Goal: Task Accomplishment & Management: Manage account settings

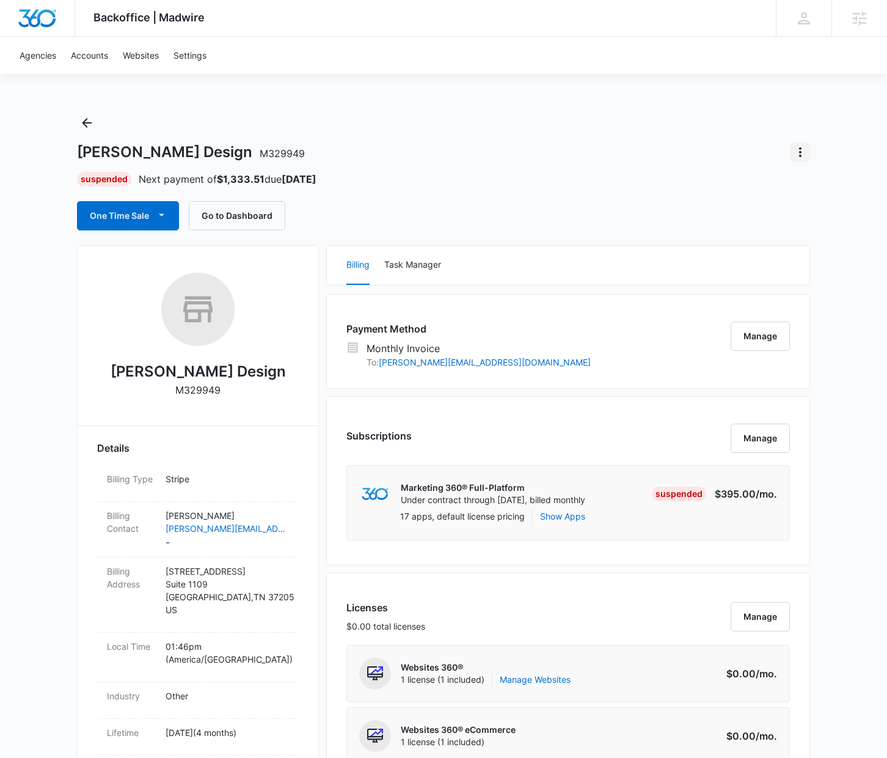
click at [800, 153] on icon "Actions" at bounding box center [800, 152] width 2 height 10
click at [744, 183] on div "Update Status" at bounding box center [750, 186] width 60 height 9
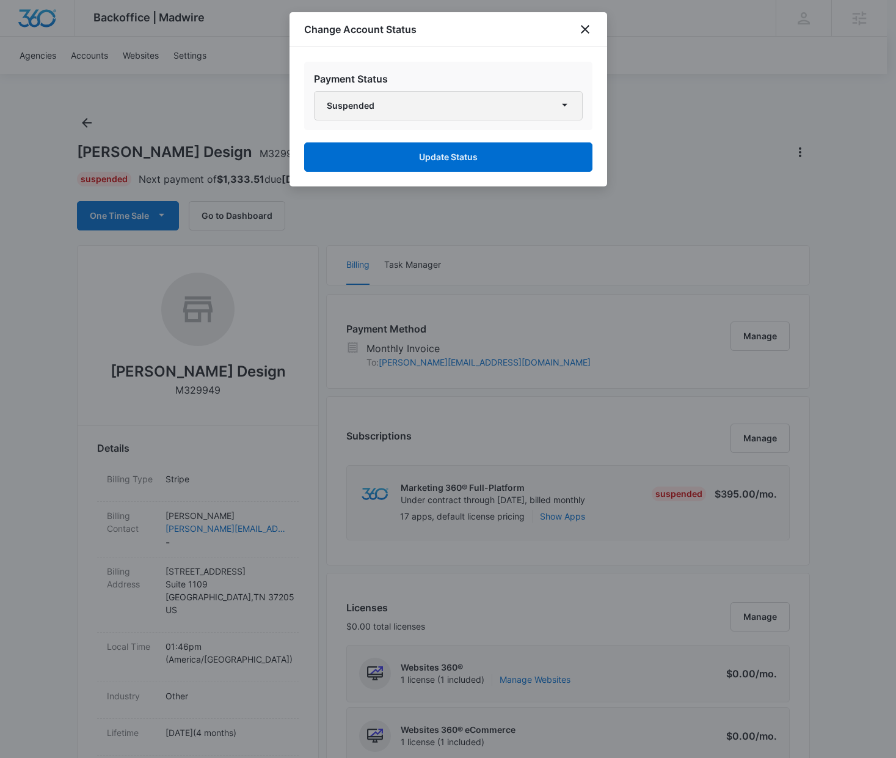
click at [425, 102] on button "Suspended" at bounding box center [448, 105] width 269 height 29
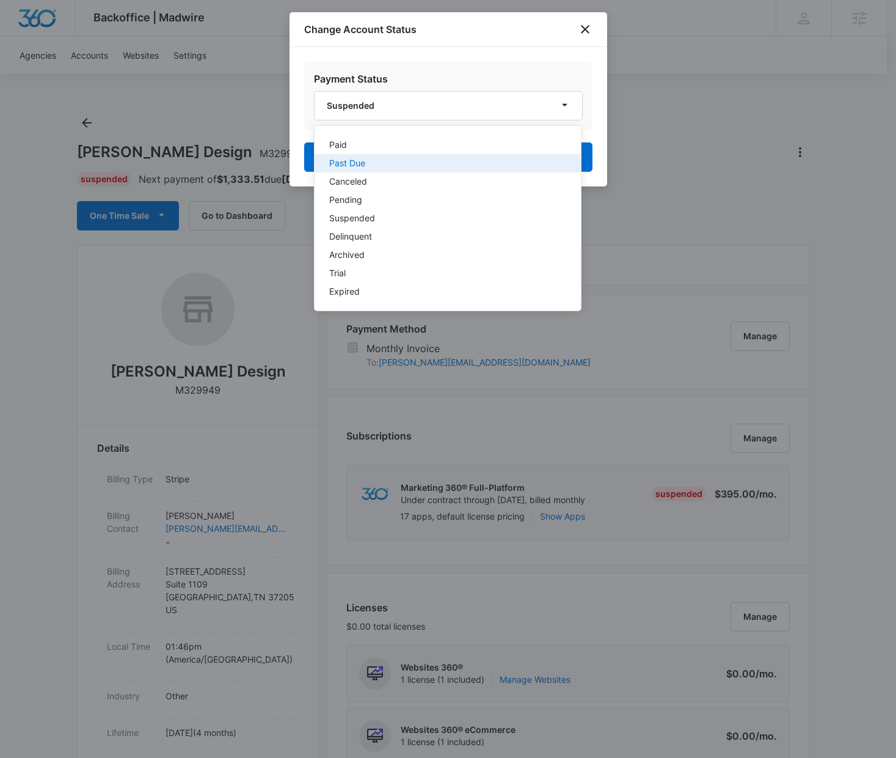
click at [368, 166] on div "Past Due" at bounding box center [440, 163] width 222 height 9
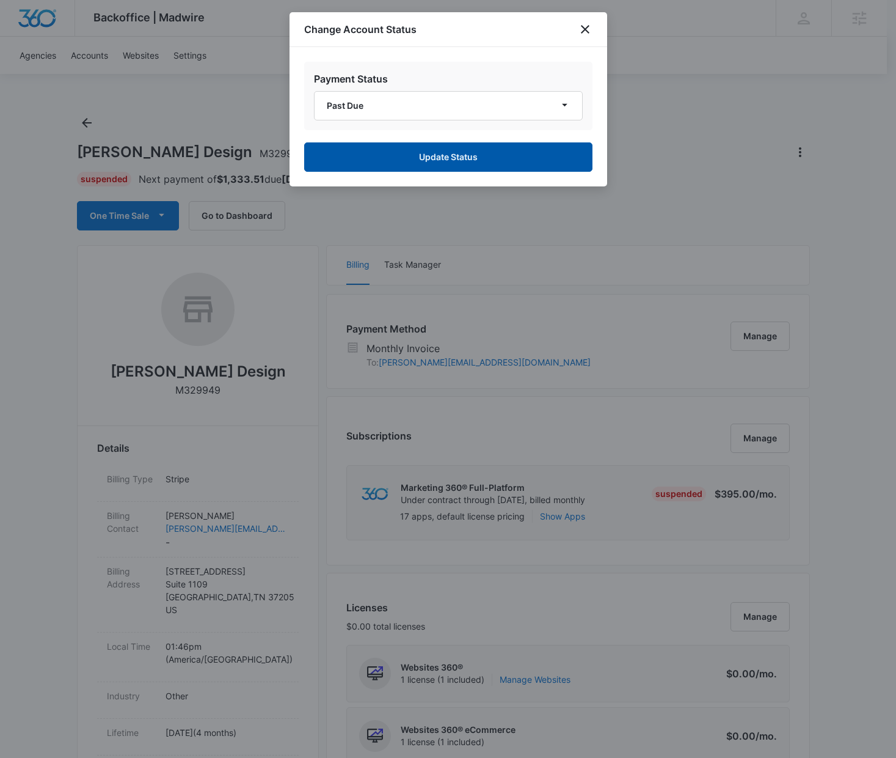
click at [464, 162] on button "Update Status" at bounding box center [448, 156] width 288 height 29
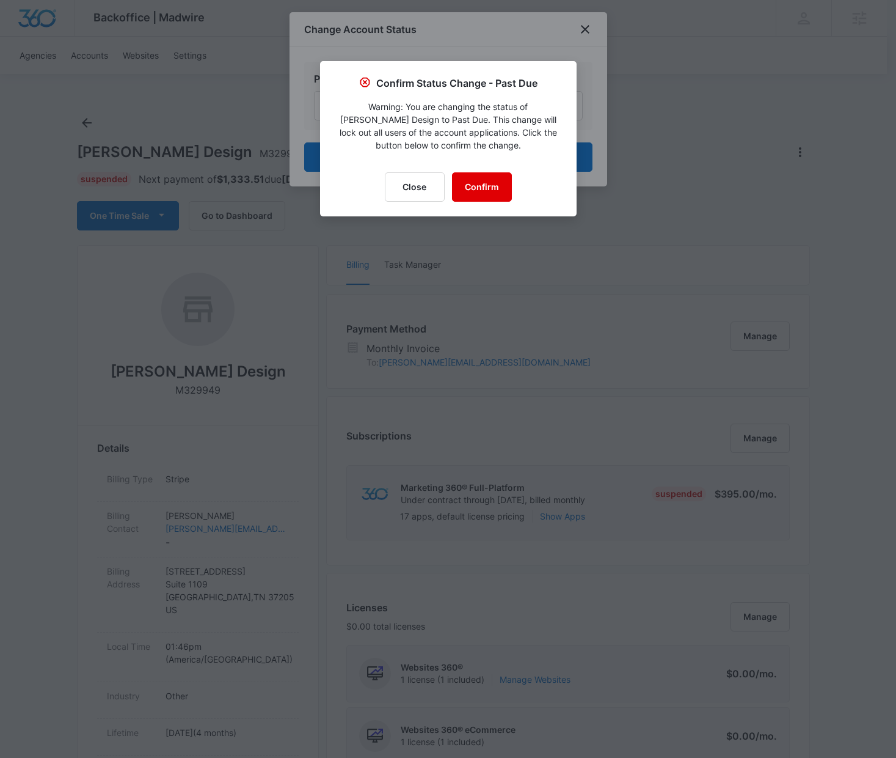
click at [499, 191] on button "Confirm" at bounding box center [482, 186] width 60 height 29
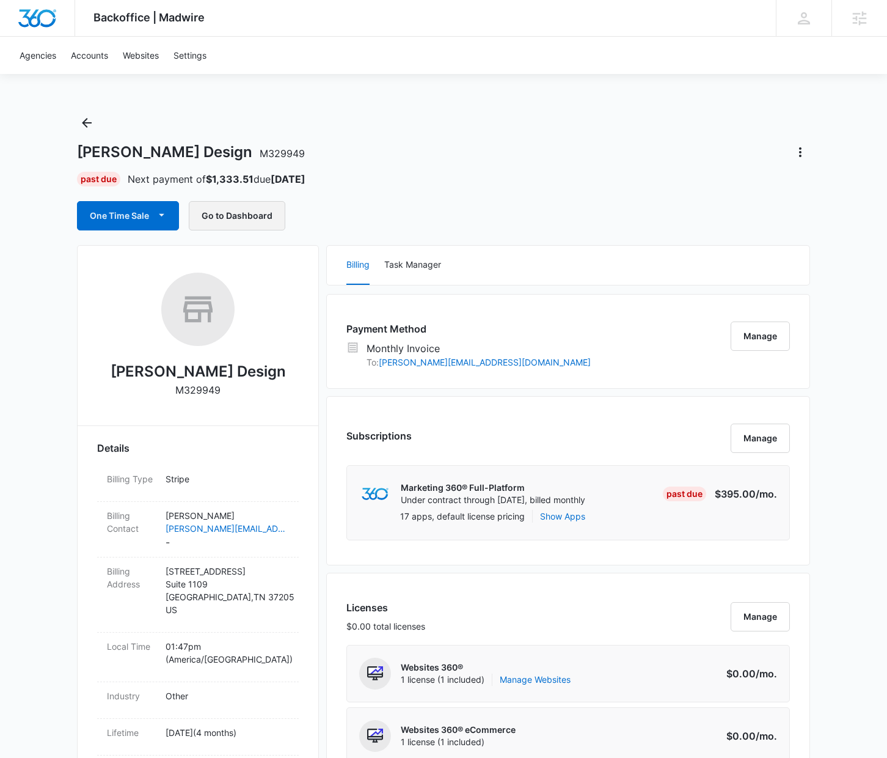
click at [220, 211] on button "Go to Dashboard" at bounding box center [237, 215] width 97 height 29
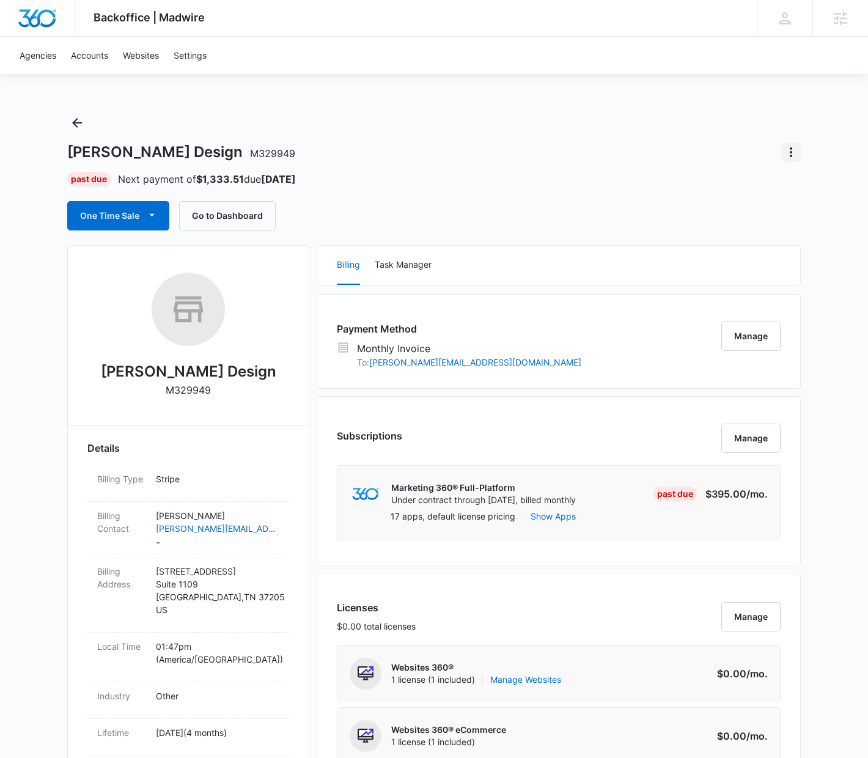
click at [796, 154] on icon "Actions" at bounding box center [790, 152] width 15 height 15
click at [740, 190] on div "Update Status" at bounding box center [741, 186] width 60 height 9
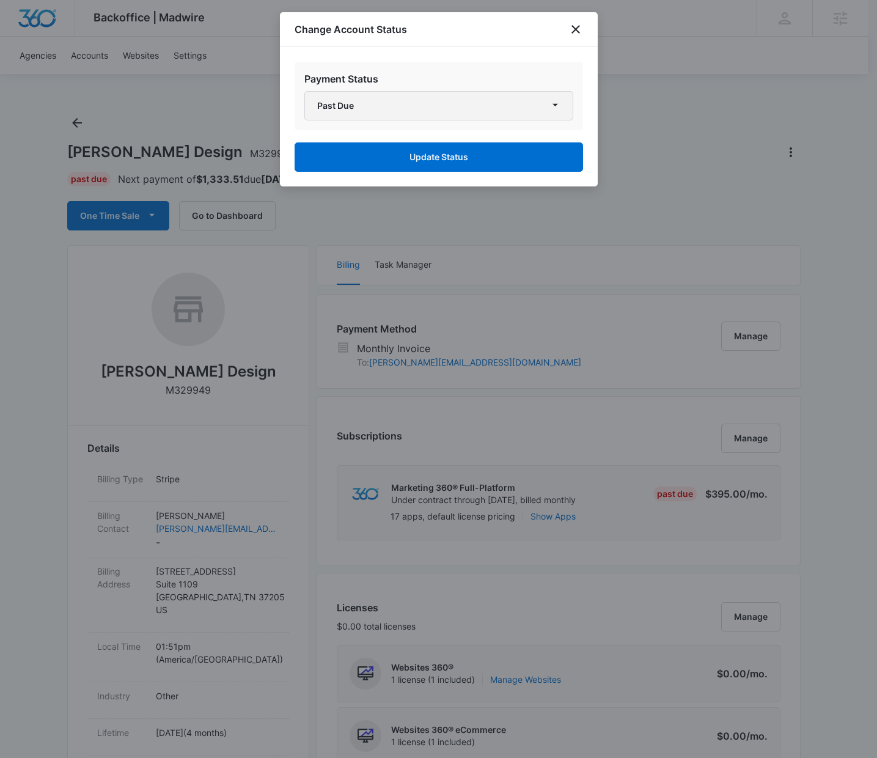
click at [462, 113] on button "Past Due" at bounding box center [438, 105] width 269 height 29
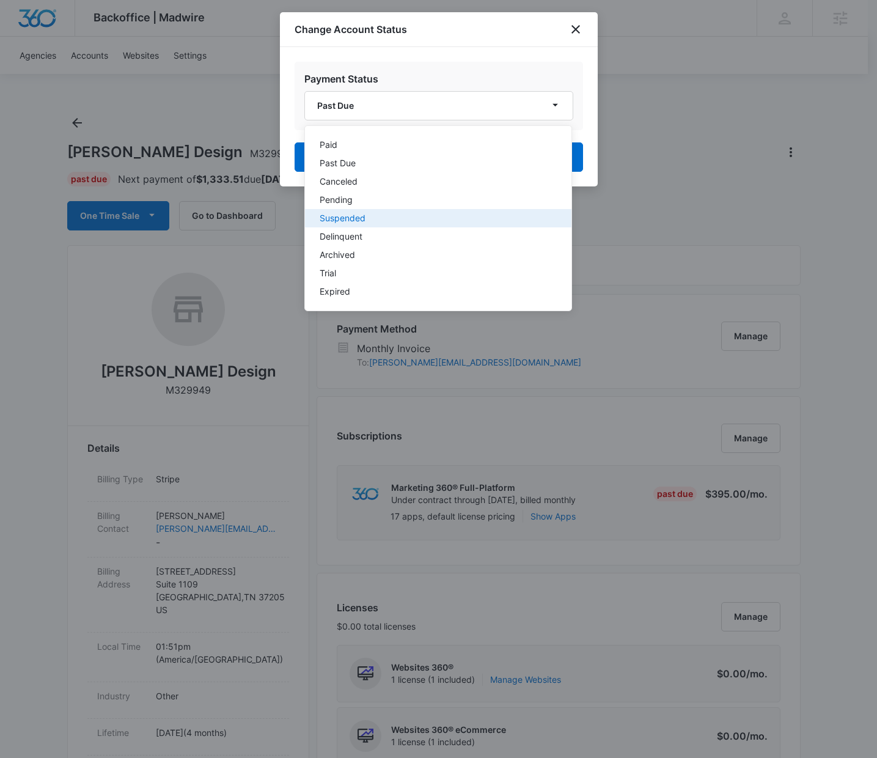
click at [376, 214] on div "Suspended" at bounding box center [431, 218] width 222 height 9
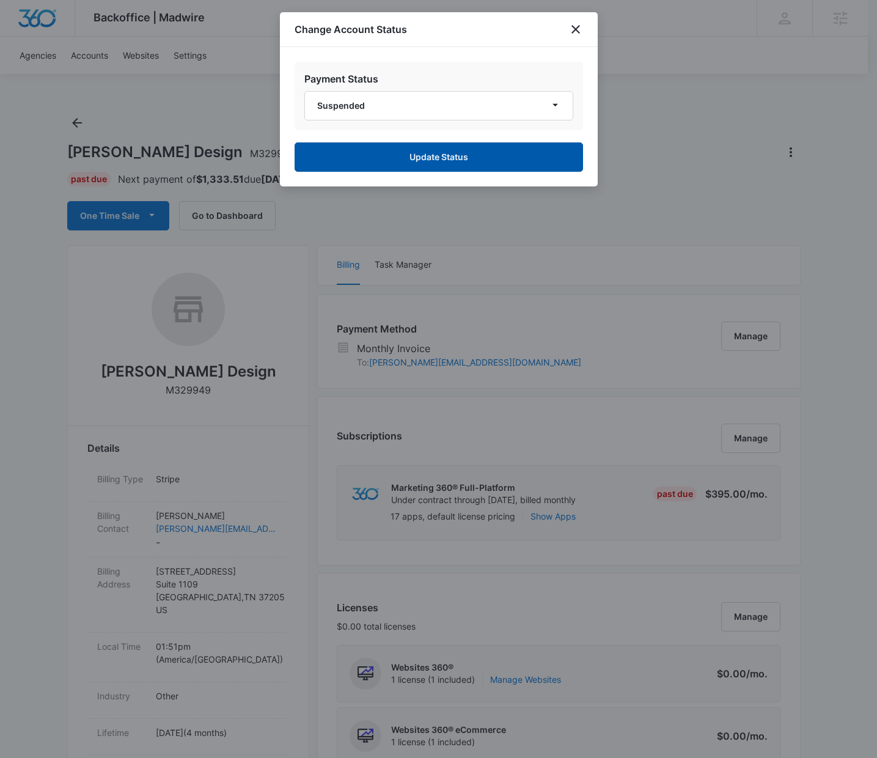
click at [403, 164] on button "Update Status" at bounding box center [439, 156] width 288 height 29
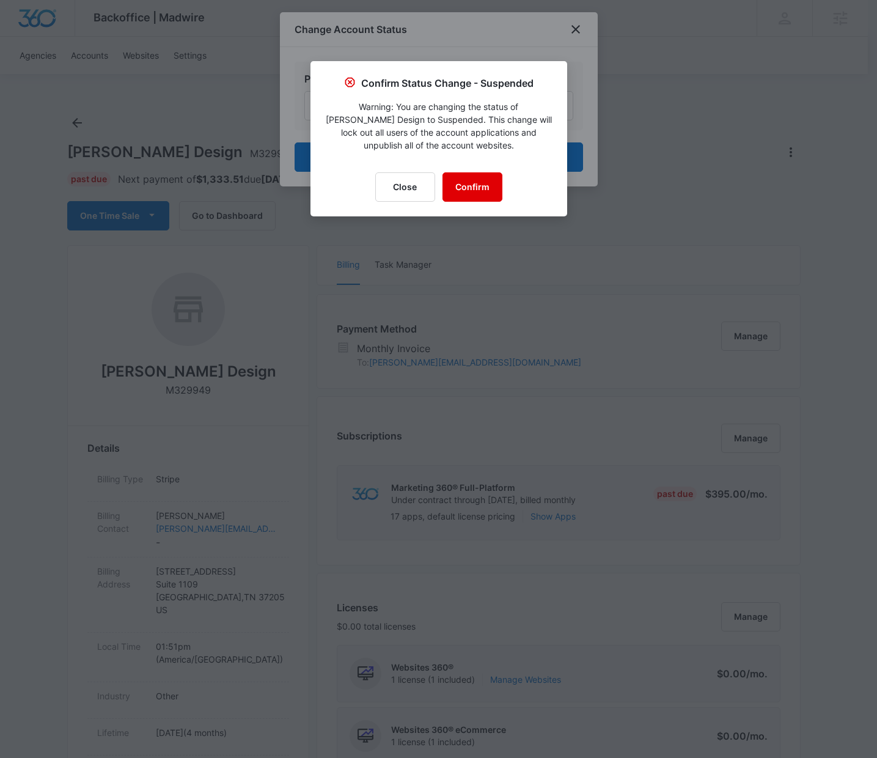
click at [482, 186] on button "Confirm" at bounding box center [472, 186] width 60 height 29
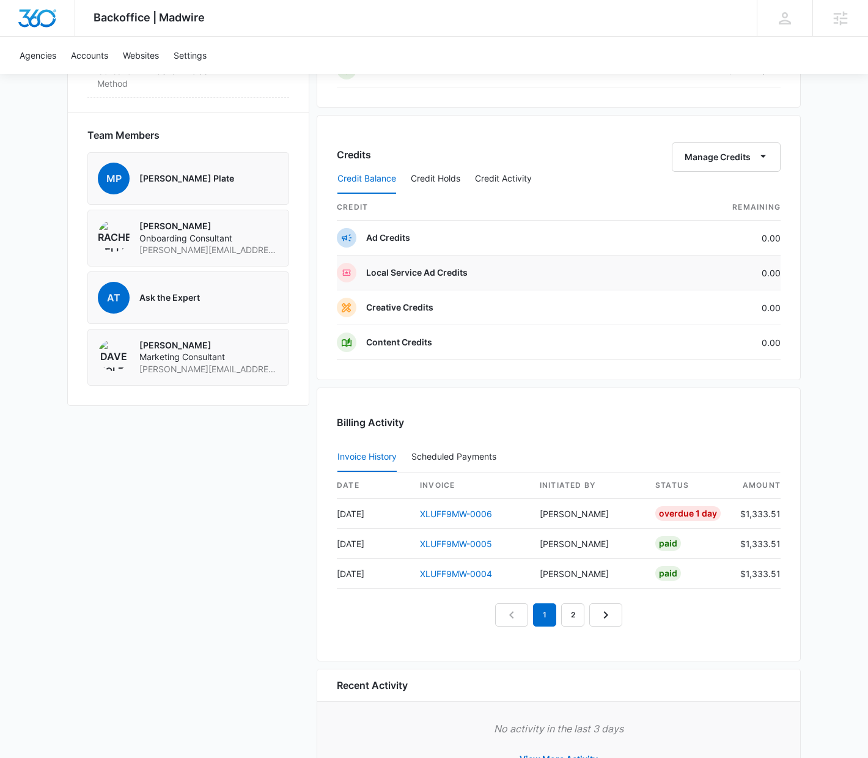
scroll to position [893, 0]
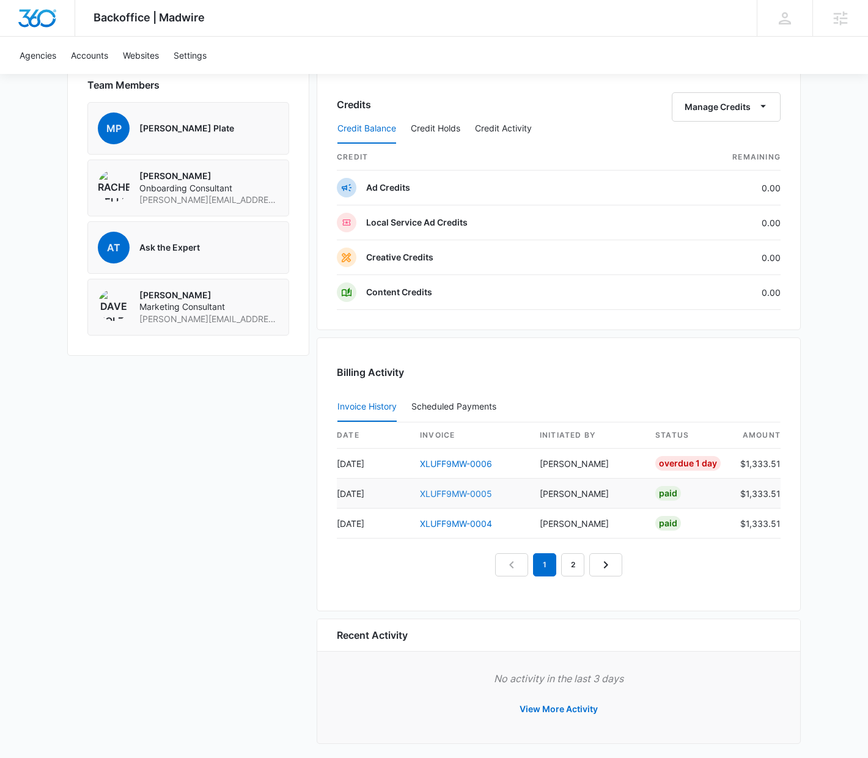
click at [452, 491] on link "XLUFF9MW-0005" at bounding box center [456, 493] width 72 height 10
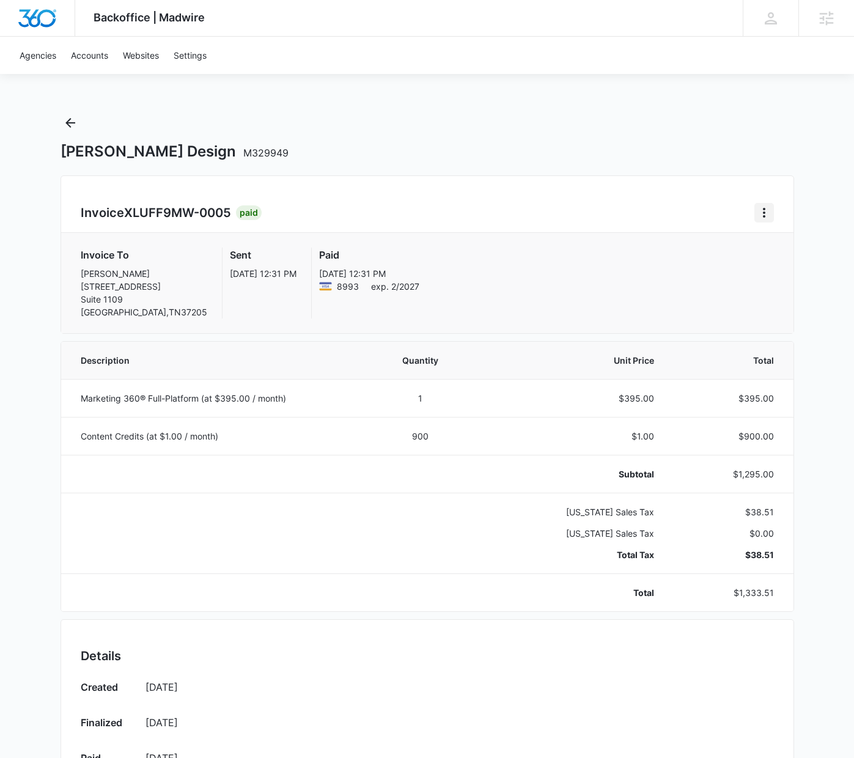
click at [766, 217] on icon "Home" at bounding box center [764, 212] width 15 height 15
click at [695, 247] on link "Download Invoice" at bounding box center [708, 246] width 71 height 10
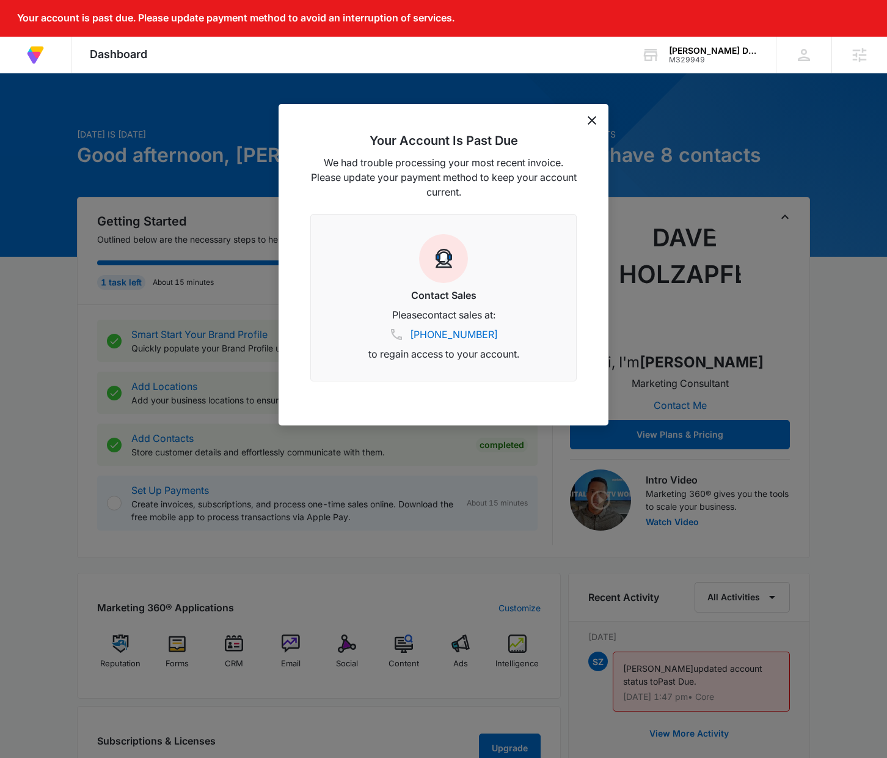
click at [592, 124] on icon "dismiss this dialog" at bounding box center [592, 120] width 9 height 9
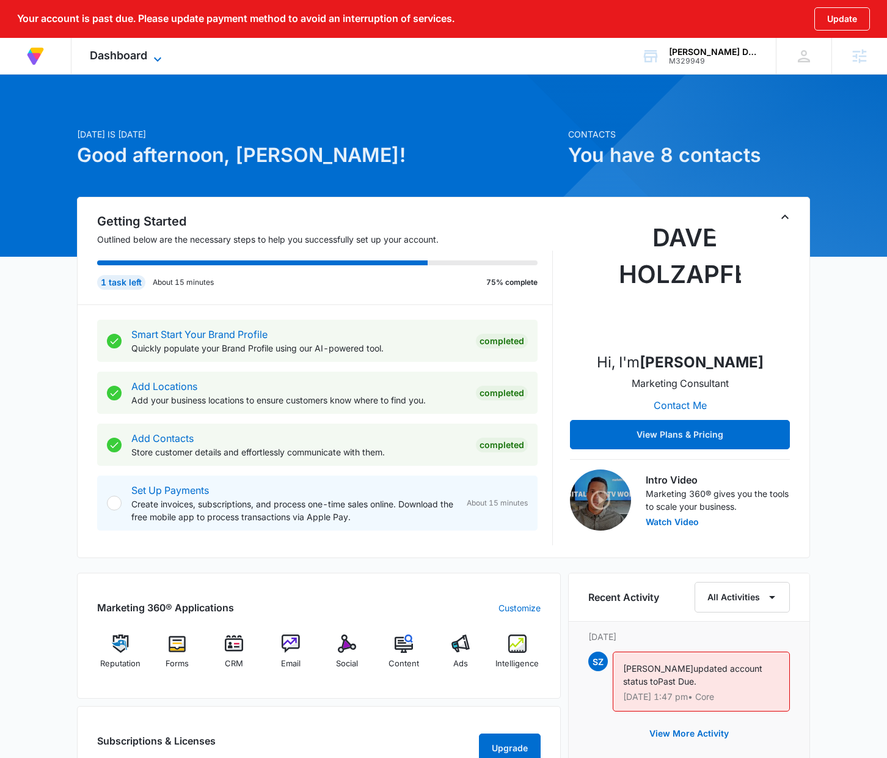
click at [128, 61] on span "Dashboard" at bounding box center [118, 55] width 57 height 13
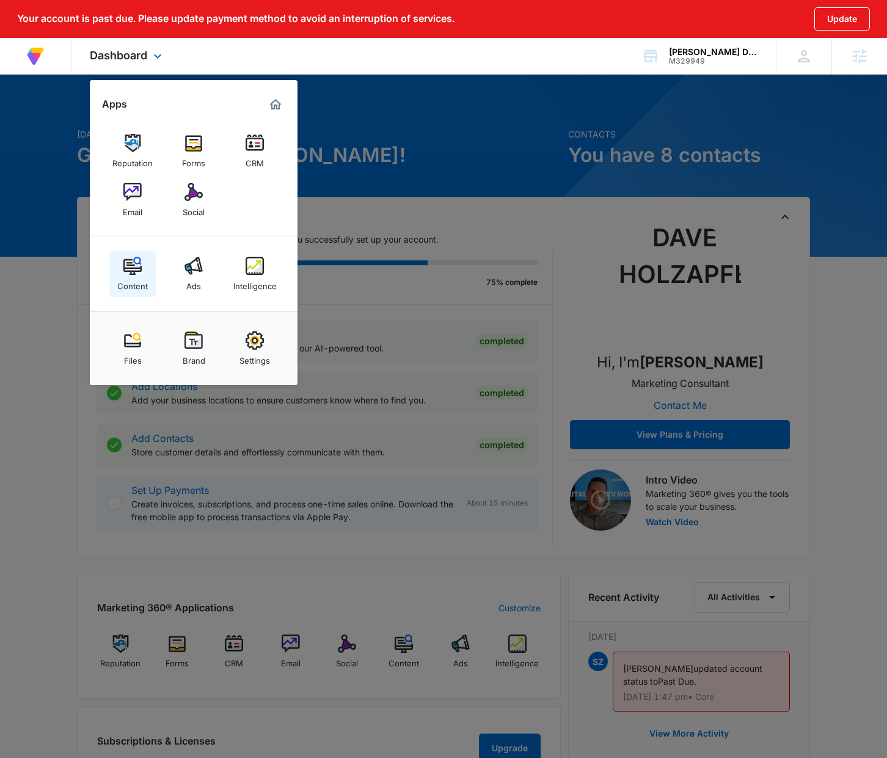
click at [133, 270] on img at bounding box center [132, 266] width 18 height 18
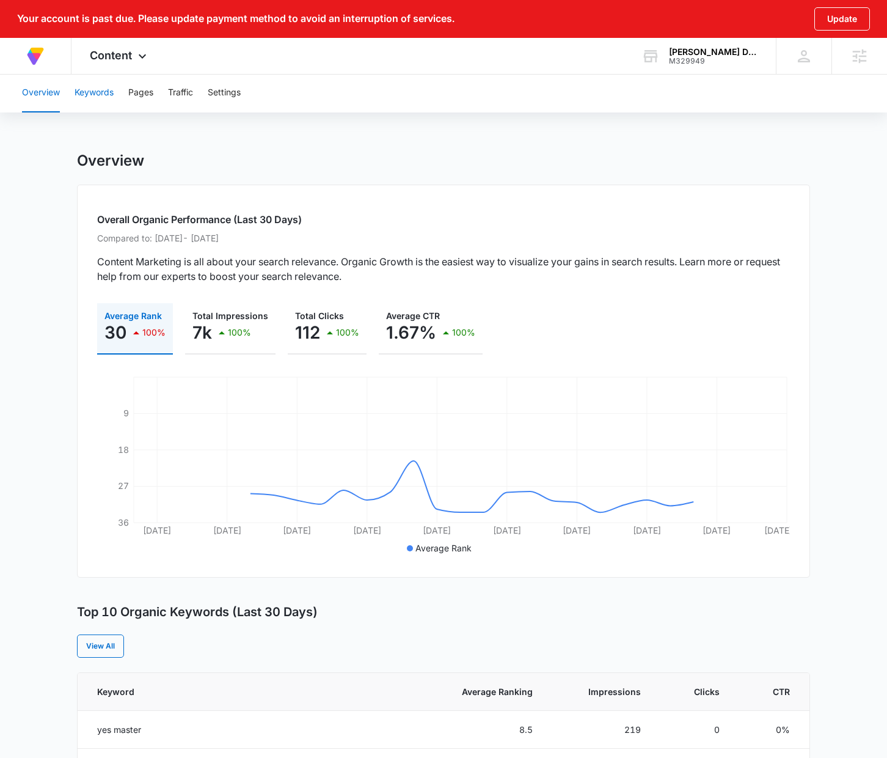
click at [89, 90] on button "Keywords" at bounding box center [94, 92] width 39 height 39
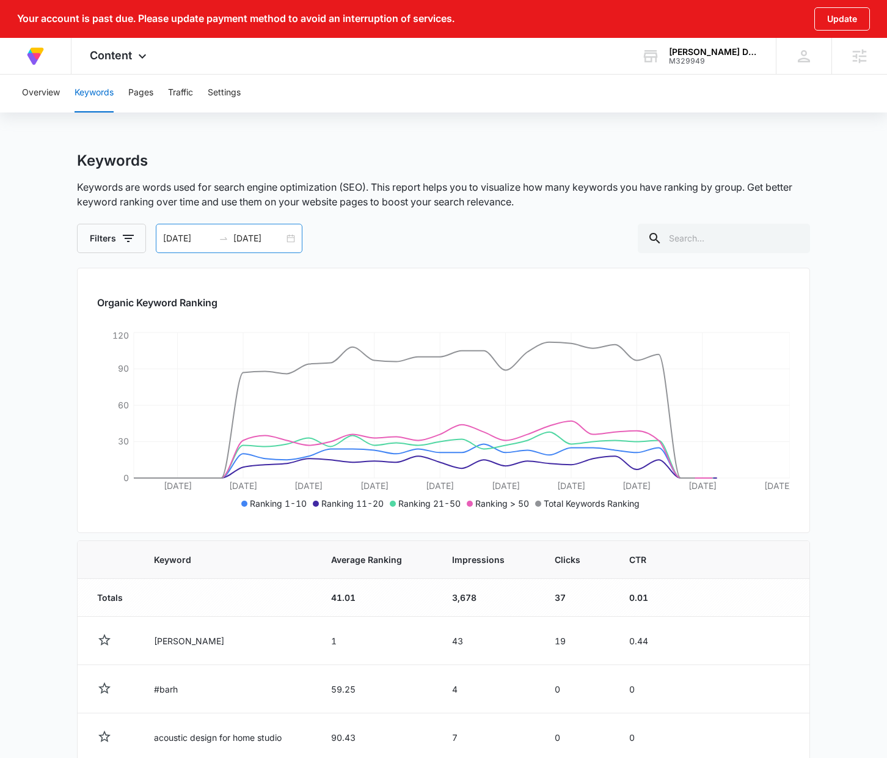
click at [166, 240] on input "08/09/2025" at bounding box center [188, 238] width 51 height 13
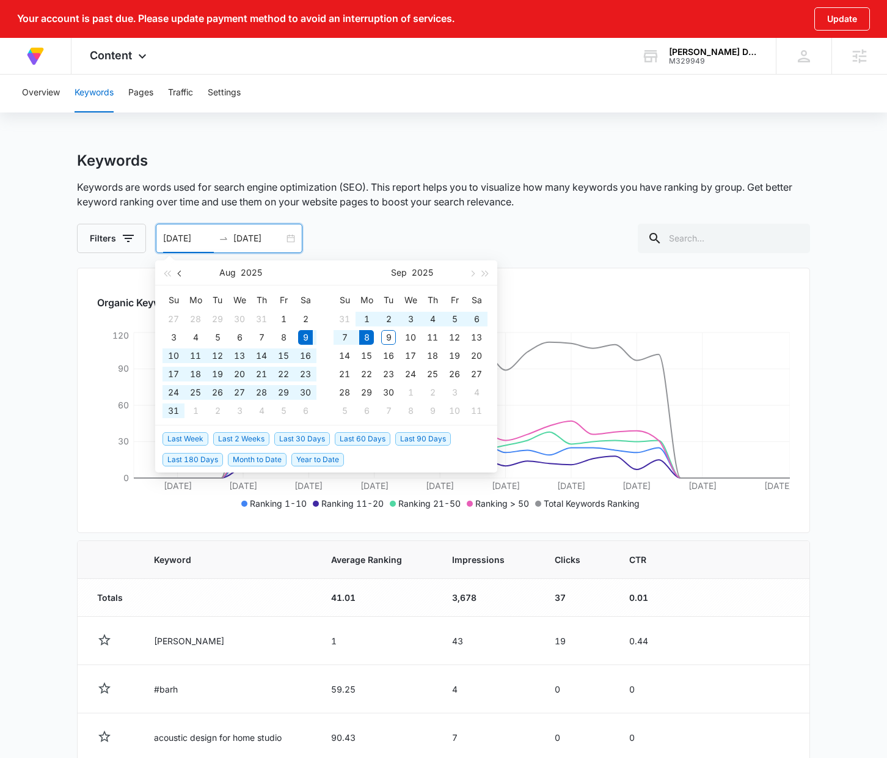
click at [177, 277] on button "button" at bounding box center [180, 272] width 13 height 24
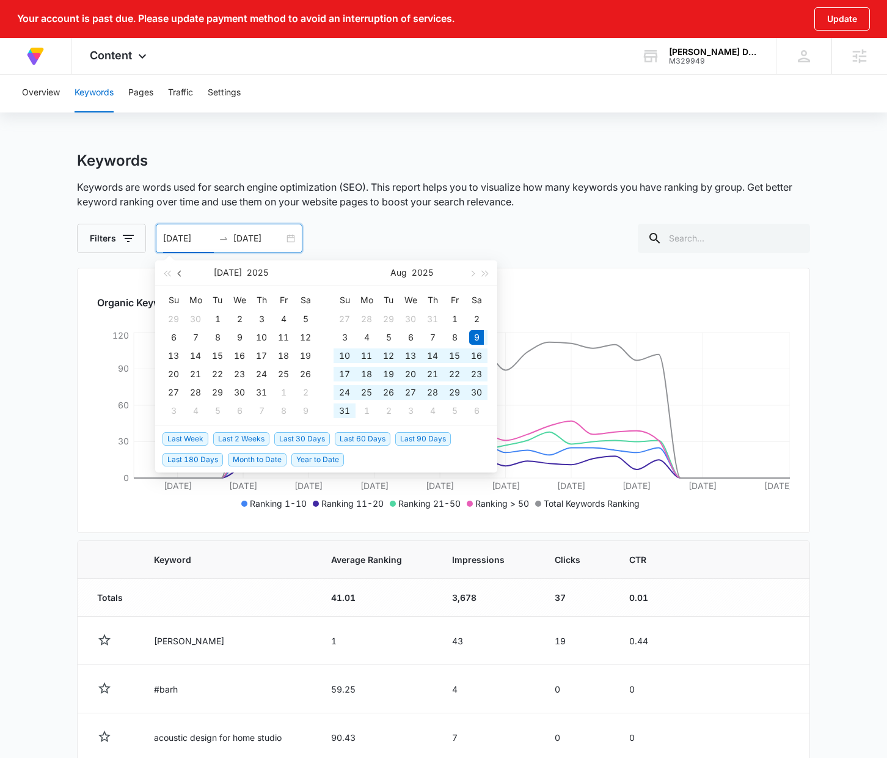
click at [178, 276] on button "button" at bounding box center [180, 272] width 13 height 24
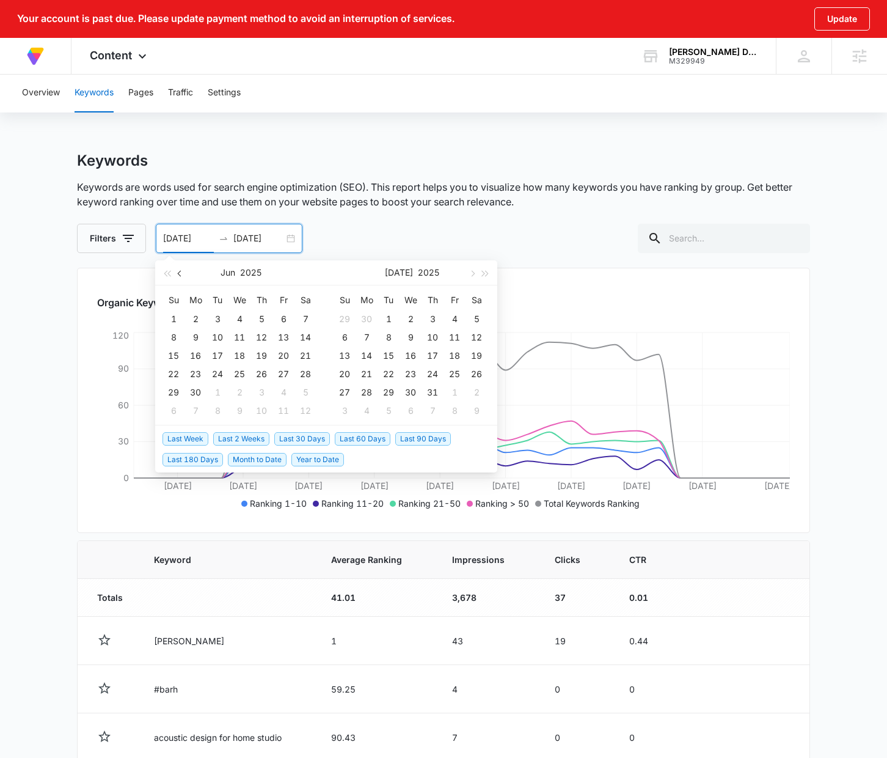
click at [179, 276] on button "button" at bounding box center [180, 272] width 13 height 24
type input "05/07/2025"
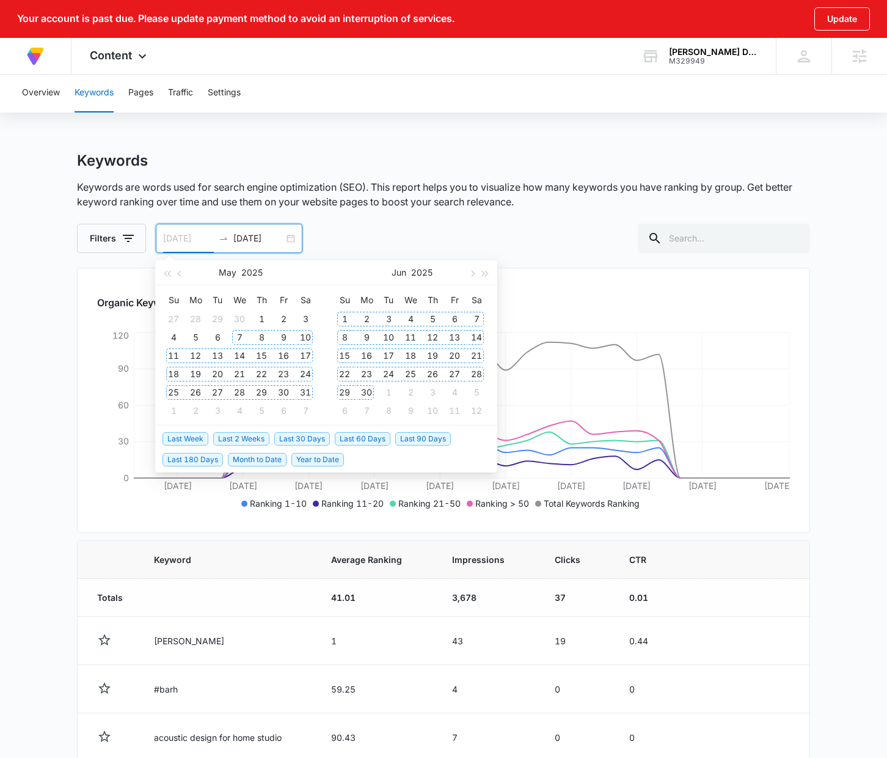
click at [232, 335] on div "7" at bounding box center [239, 337] width 15 height 15
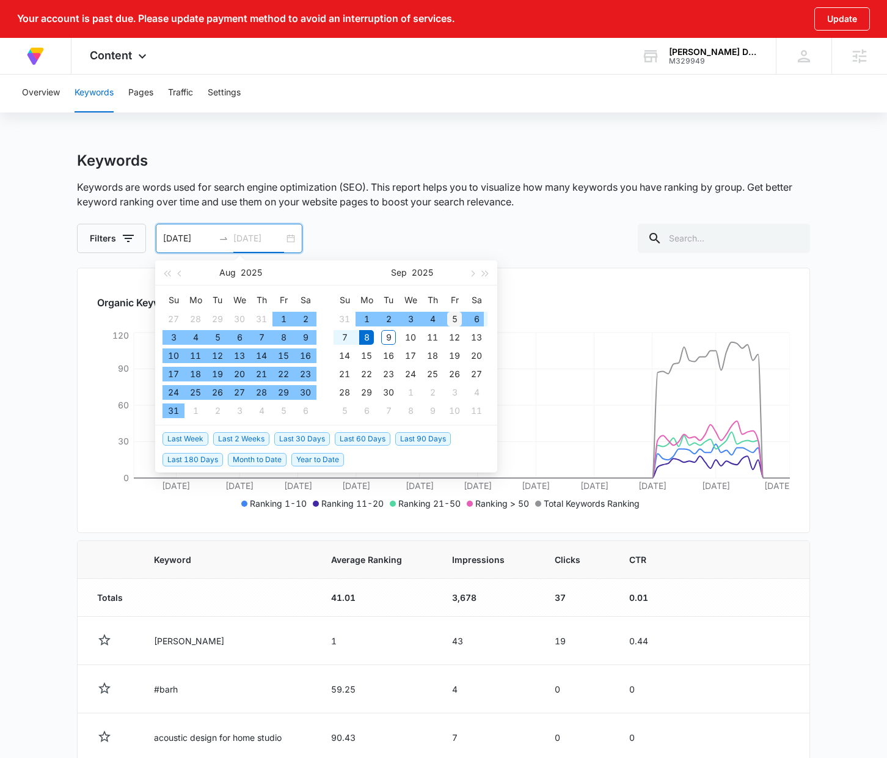
type input "09/05/2025"
click at [459, 320] on div "5" at bounding box center [454, 319] width 15 height 15
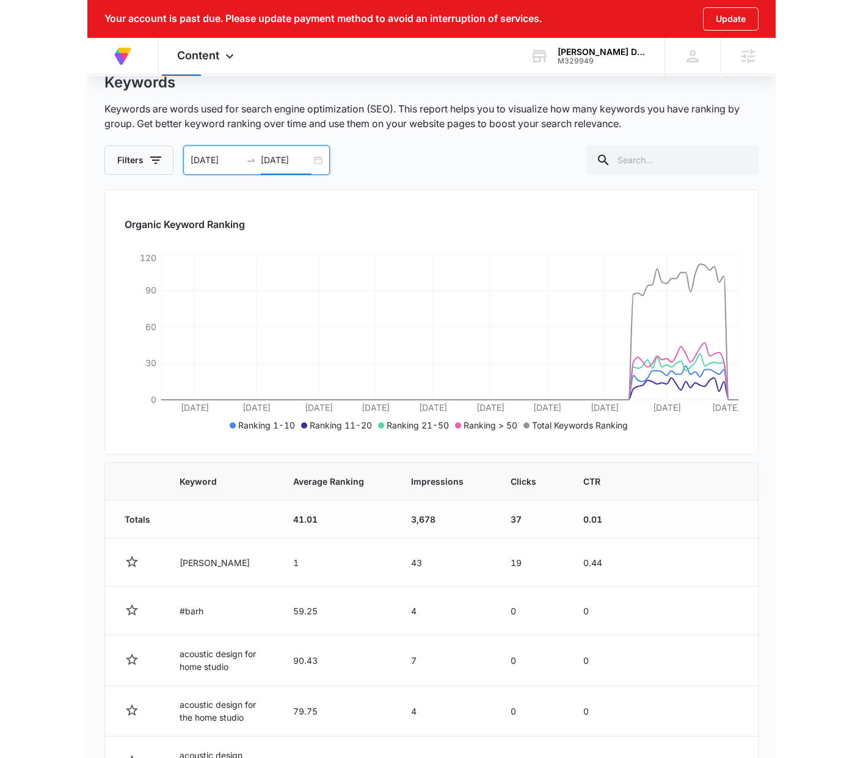
scroll to position [75, 0]
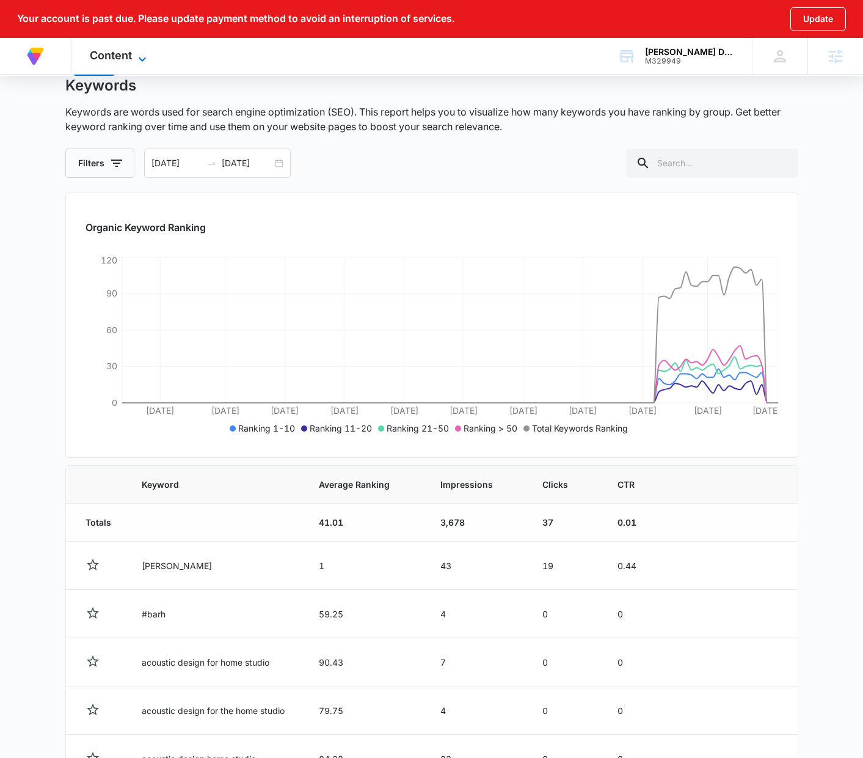
click at [115, 59] on span "Content" at bounding box center [111, 55] width 42 height 13
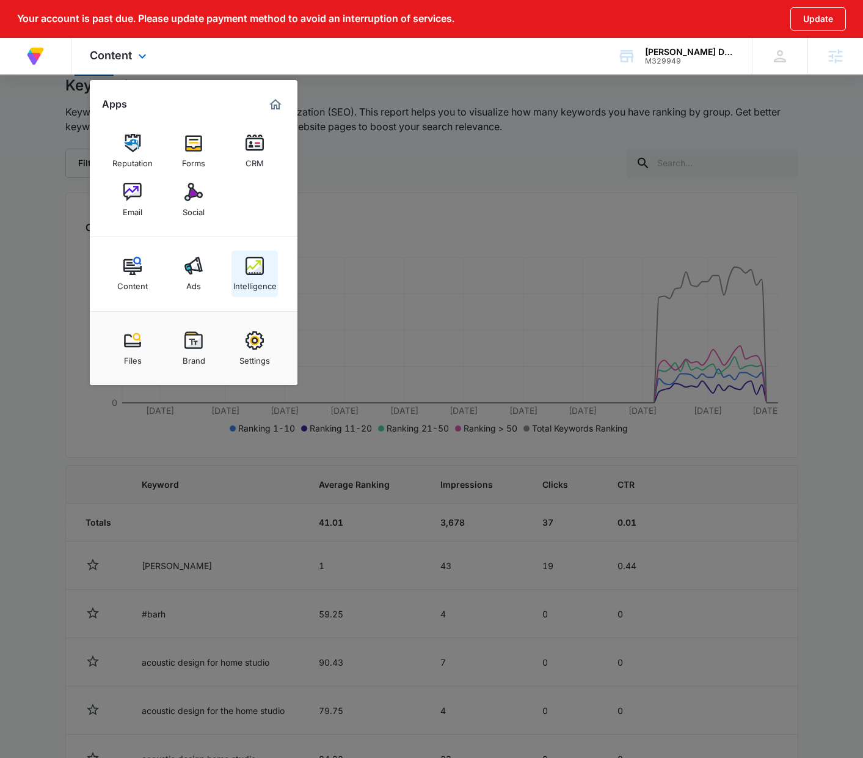
click at [252, 279] on div "Intelligence" at bounding box center [254, 283] width 43 height 16
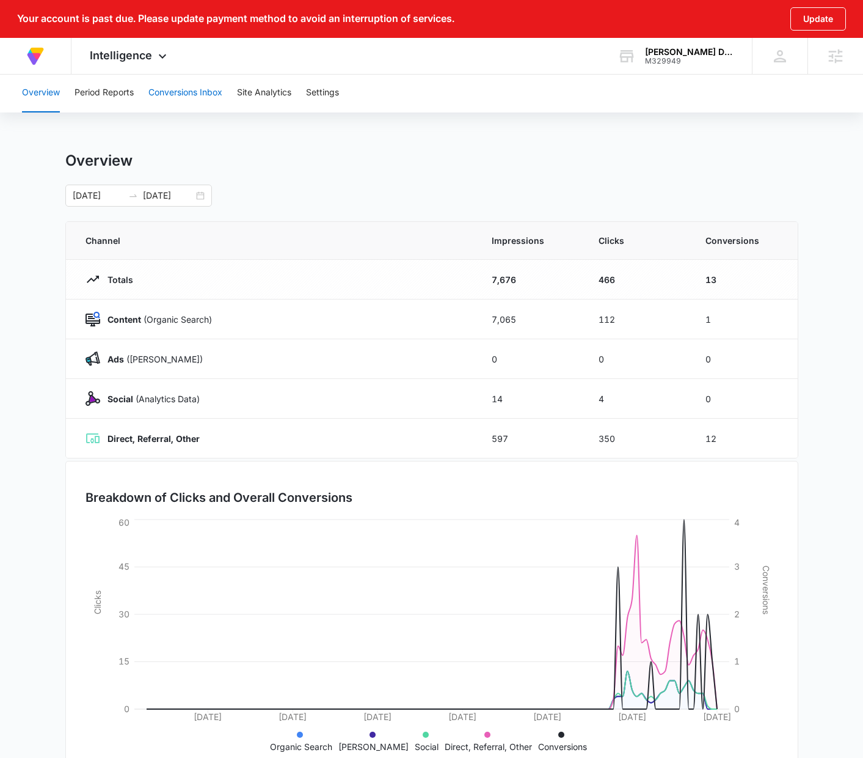
click at [184, 93] on button "Conversions Inbox" at bounding box center [185, 92] width 74 height 39
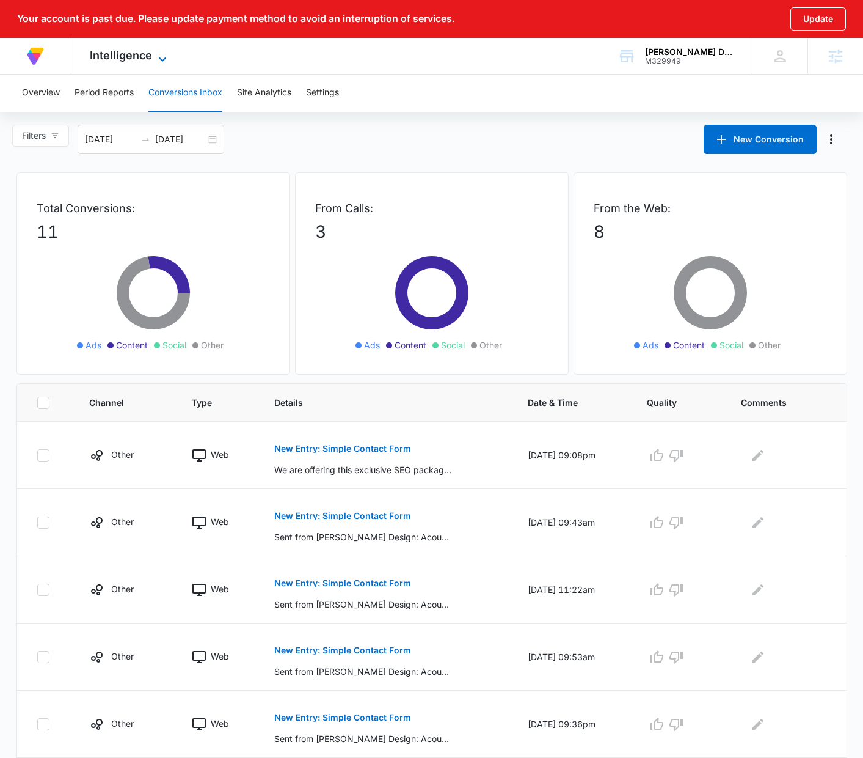
click at [147, 59] on span "Intelligence" at bounding box center [121, 55] width 62 height 13
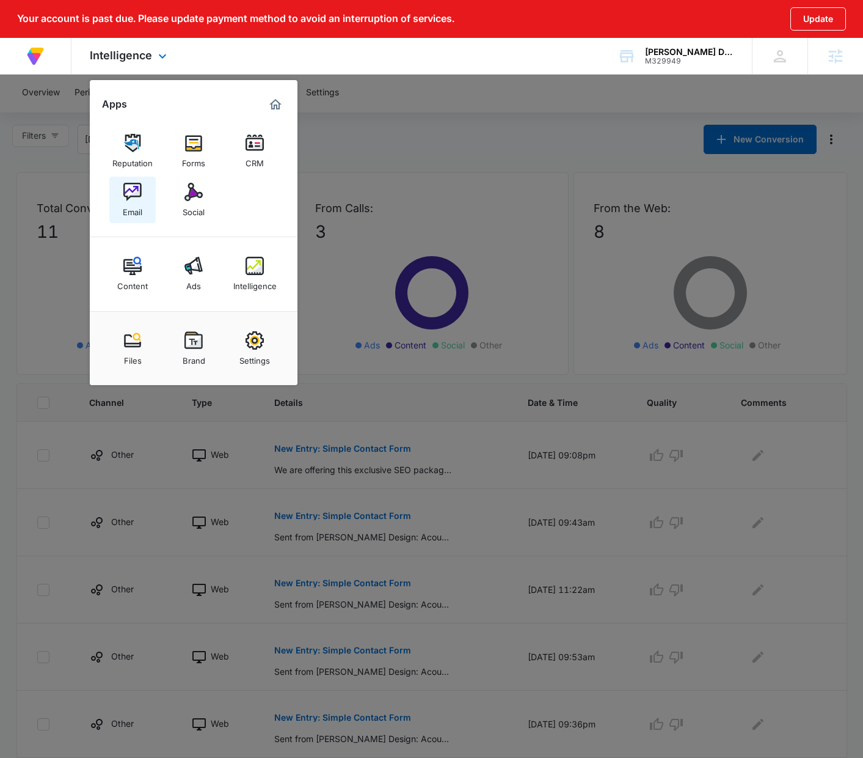
click at [137, 197] on img at bounding box center [132, 192] width 18 height 18
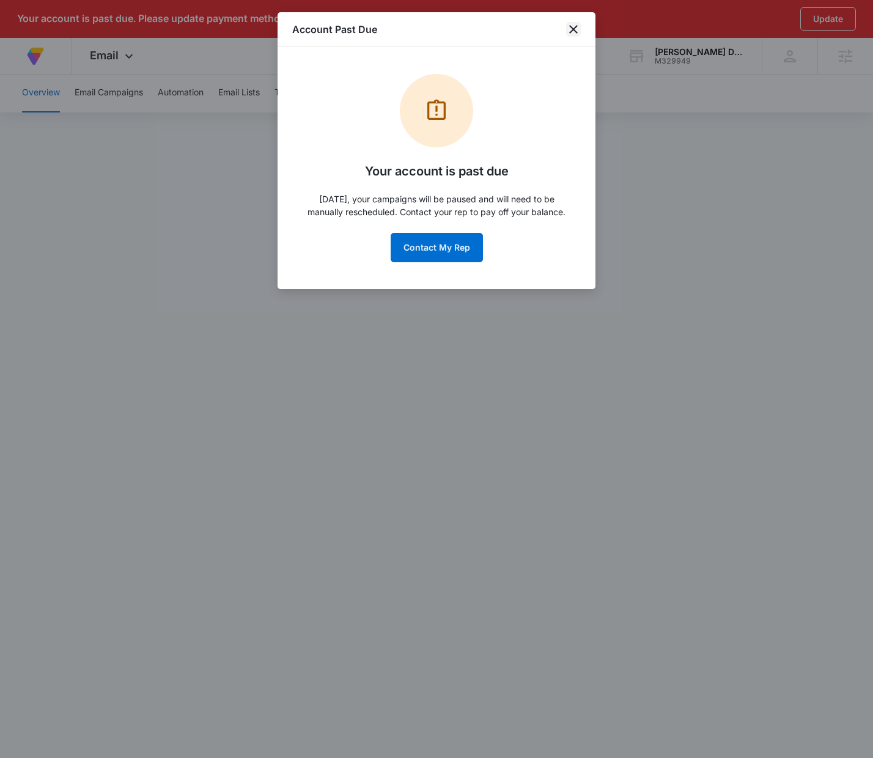
drag, startPoint x: 571, startPoint y: 28, endPoint x: 563, endPoint y: 43, distance: 17.2
click at [571, 28] on icon "close" at bounding box center [573, 29] width 9 height 9
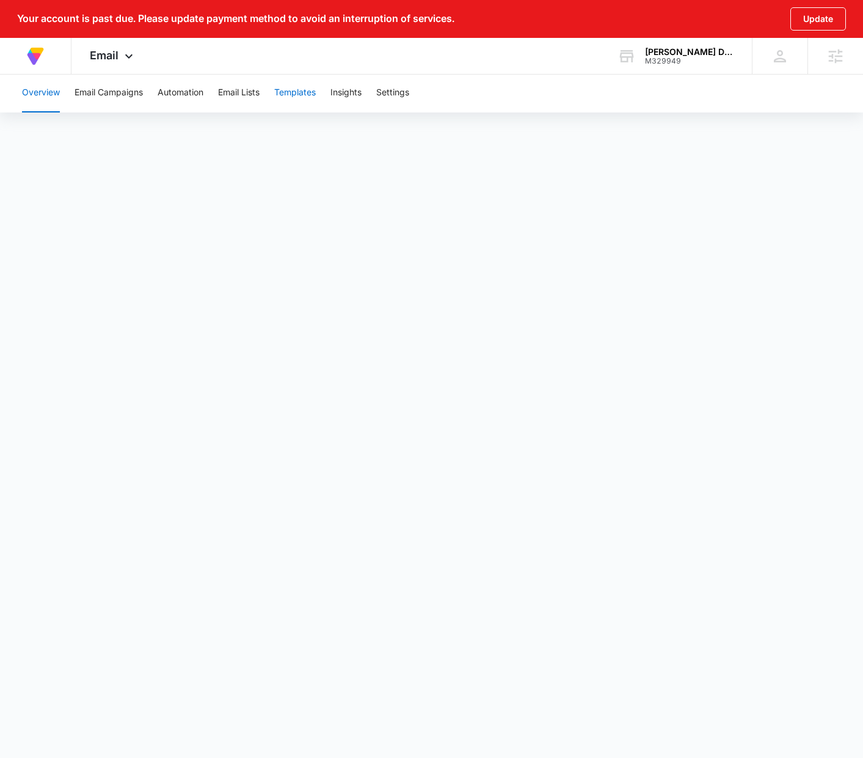
click at [293, 93] on button "Templates" at bounding box center [295, 92] width 42 height 39
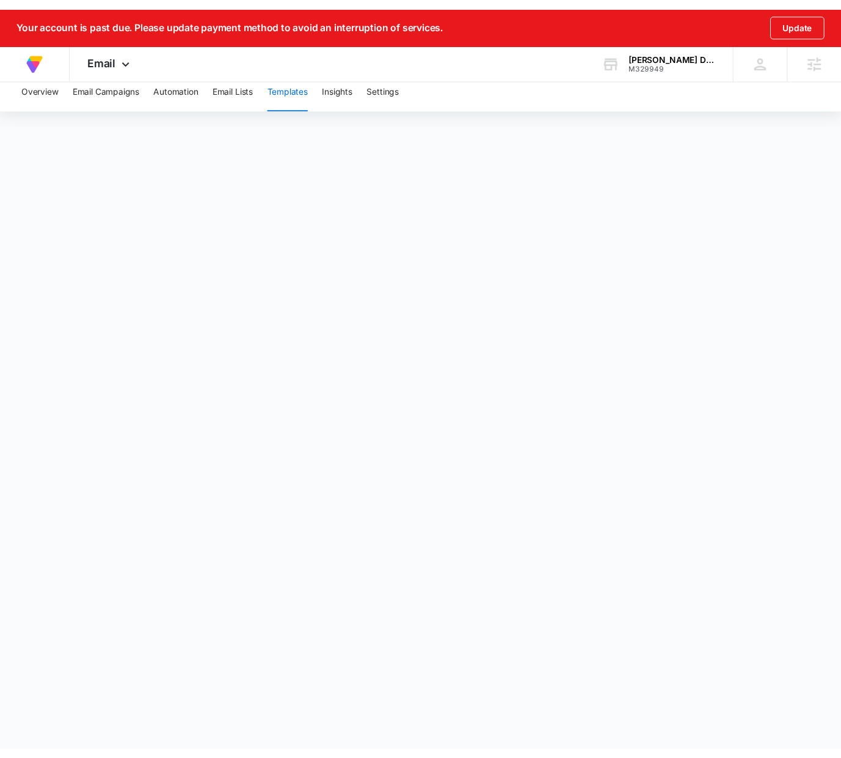
scroll to position [13, 0]
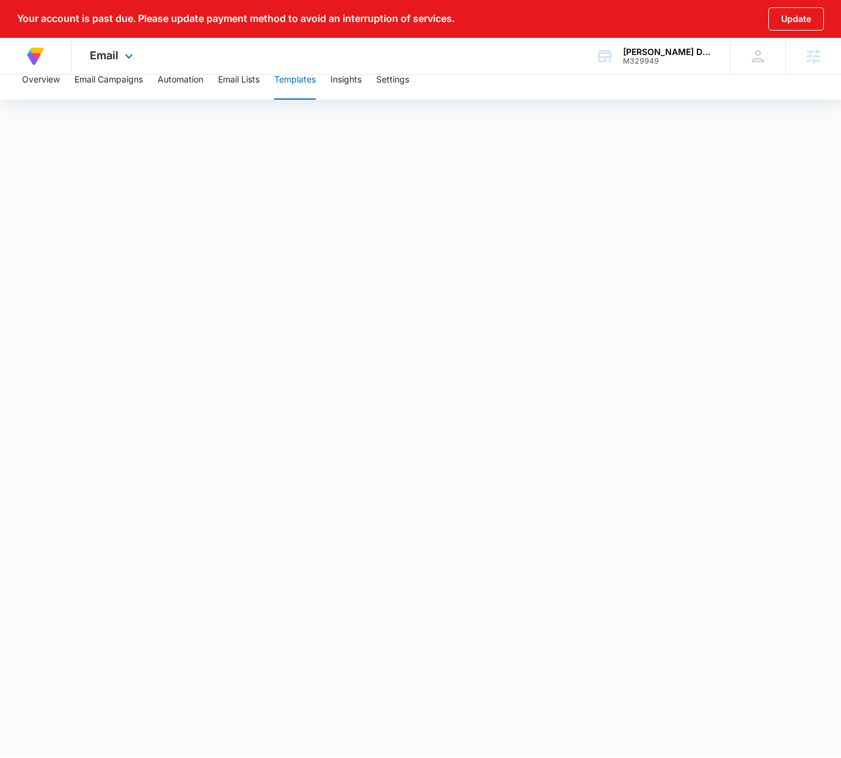
drag, startPoint x: 122, startPoint y: 55, endPoint x: 120, endPoint y: 86, distance: 31.3
click at [122, 55] on icon at bounding box center [129, 56] width 15 height 15
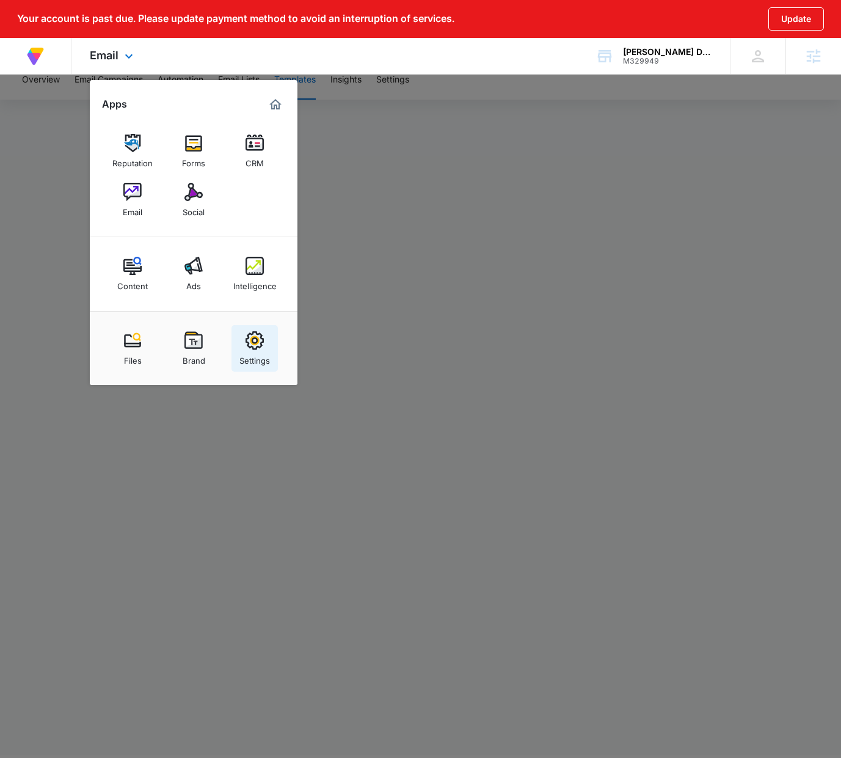
click at [257, 348] on img at bounding box center [255, 340] width 18 height 18
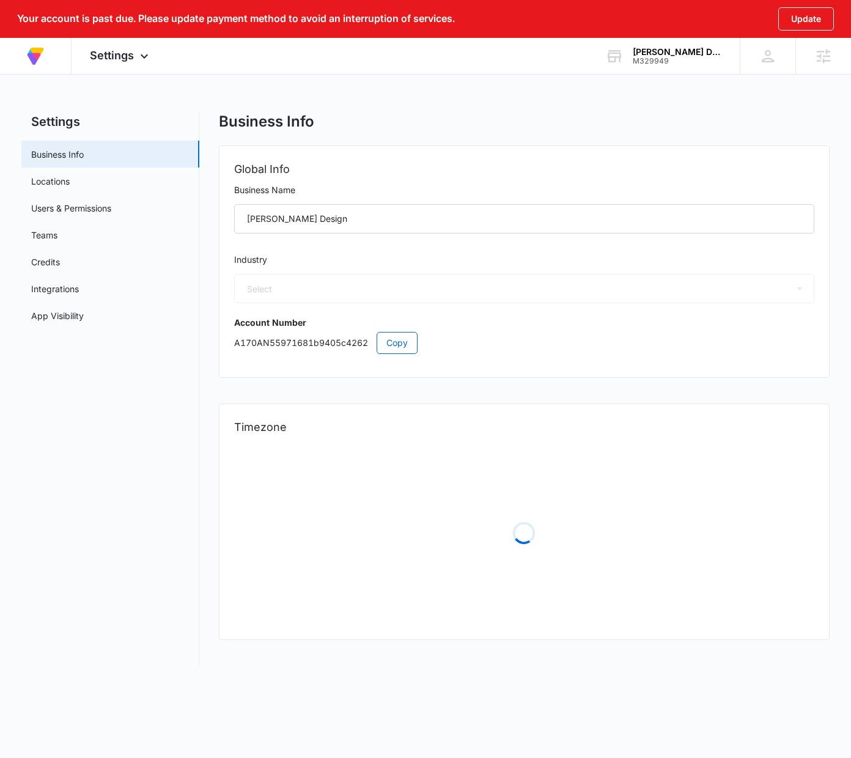
select select "52"
select select "US"
select select "America/[GEOGRAPHIC_DATA]"
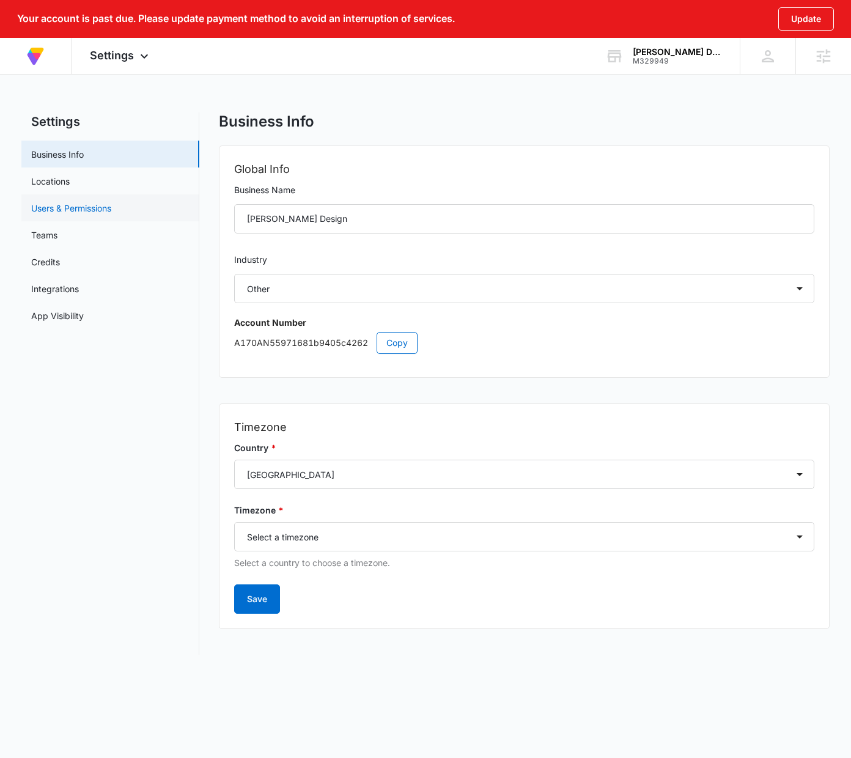
click at [83, 212] on link "Users & Permissions" at bounding box center [71, 208] width 80 height 13
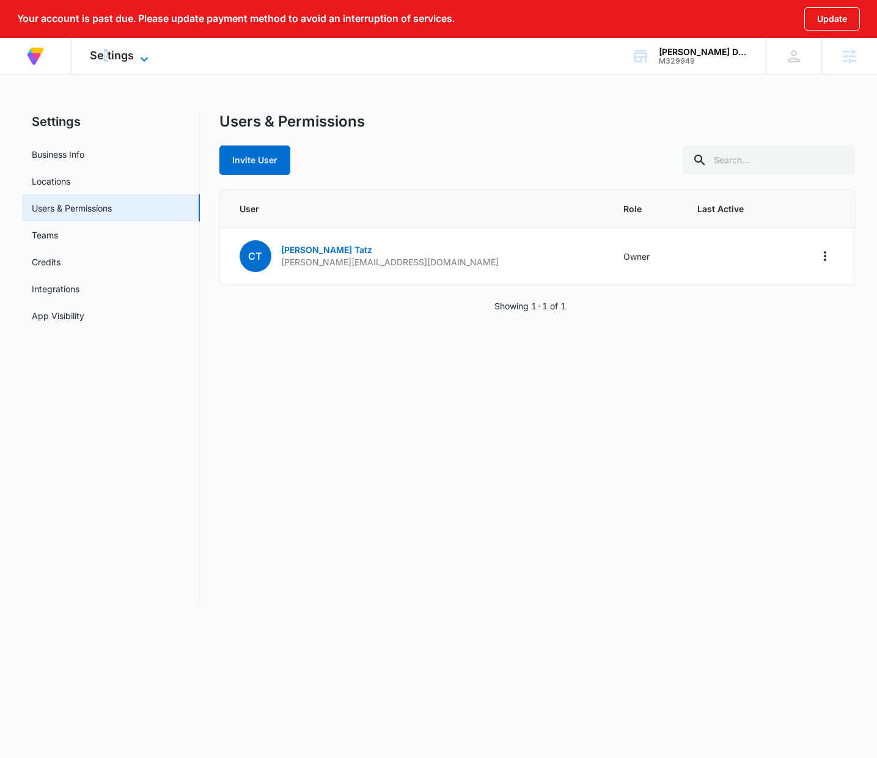
click at [106, 55] on span "Settings" at bounding box center [112, 55] width 44 height 13
